Goal: Task Accomplishment & Management: Complete application form

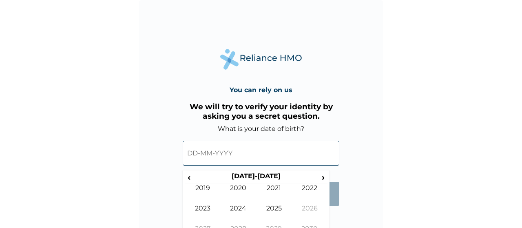
click at [251, 155] on input "text" at bounding box center [261, 153] width 157 height 25
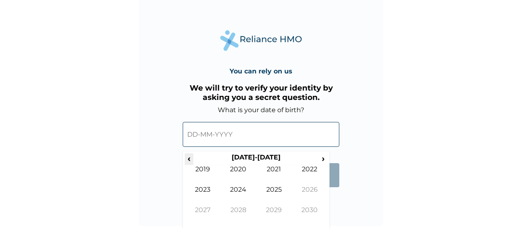
click at [191, 159] on span "‹" at bounding box center [189, 158] width 9 height 10
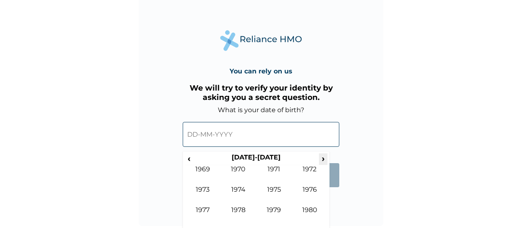
click at [324, 157] on span "›" at bounding box center [323, 158] width 9 height 10
click at [315, 172] on td "1992" at bounding box center [310, 175] width 36 height 20
click at [237, 210] on td "Oct" at bounding box center [239, 216] width 36 height 20
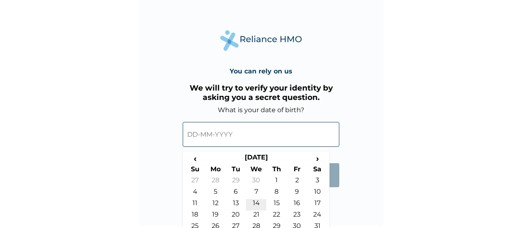
click at [252, 204] on td "14" at bounding box center [256, 204] width 20 height 11
type input "[DATE]"
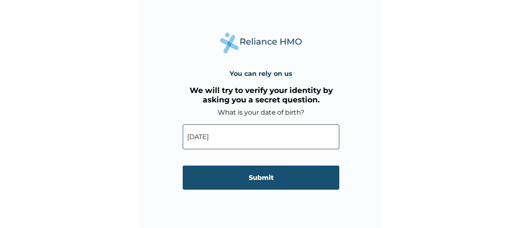
click at [282, 179] on input "Submit" at bounding box center [261, 178] width 157 height 24
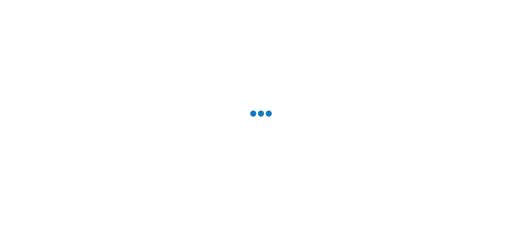
scroll to position [0, 0]
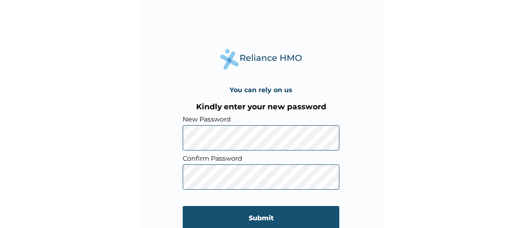
click at [265, 218] on input "Submit" at bounding box center [261, 218] width 157 height 24
